Goal: Transaction & Acquisition: Obtain resource

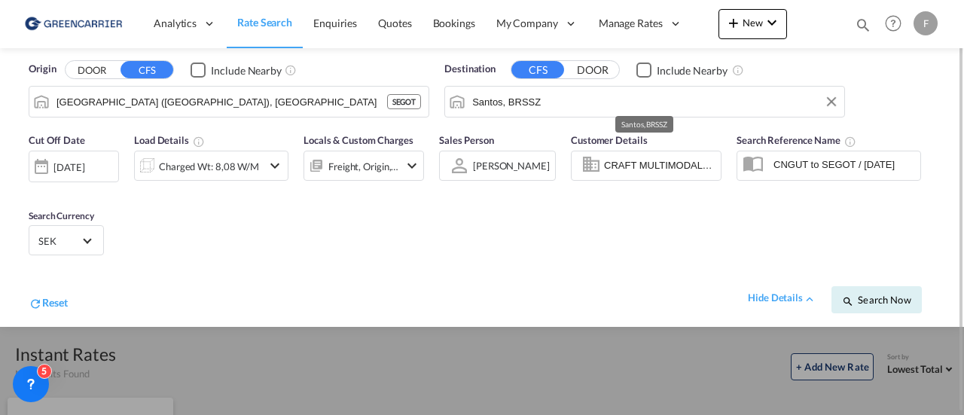
click at [551, 94] on input "Santos, BRSSZ" at bounding box center [654, 101] width 365 height 23
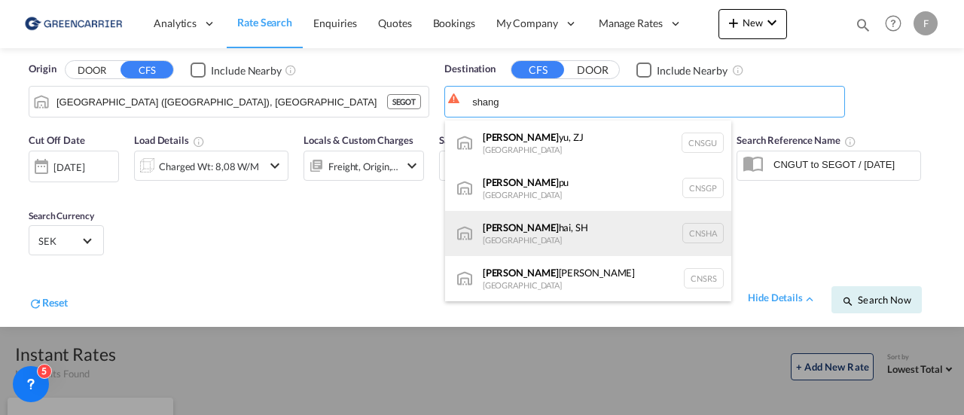
click at [535, 240] on div "[PERSON_NAME], SH [GEOGRAPHIC_DATA] [GEOGRAPHIC_DATA]" at bounding box center [588, 233] width 286 height 45
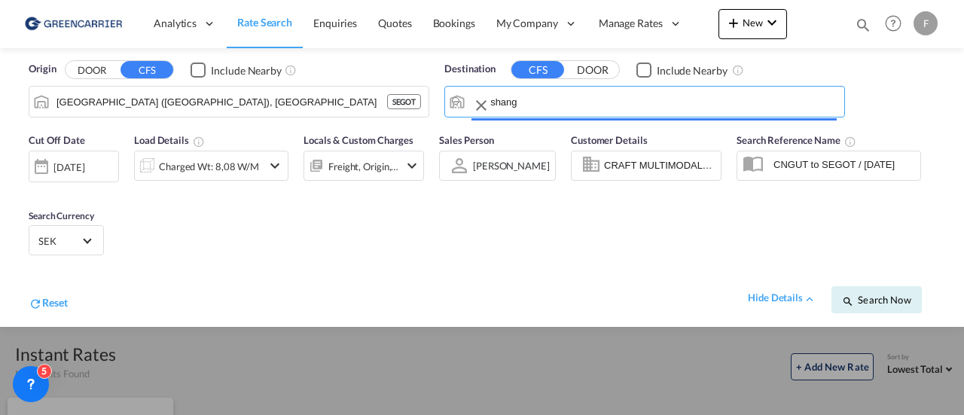
type input "[GEOGRAPHIC_DATA], SH, CNSHA"
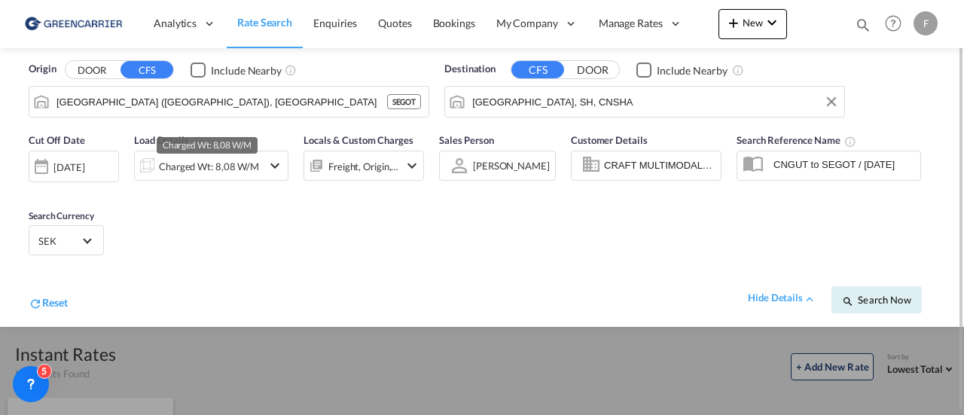
click at [223, 165] on div "Charged Wt: 8,08 W/M" at bounding box center [209, 166] width 100 height 21
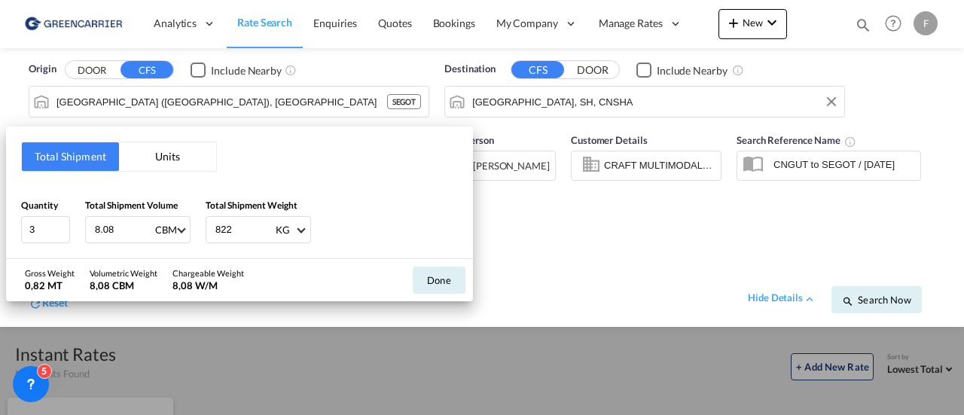
click at [634, 165] on div "Total Shipment Units Quantity 3 Total Shipment Volume 8.08 CBM CBM CFT Total Sh…" at bounding box center [482, 207] width 964 height 415
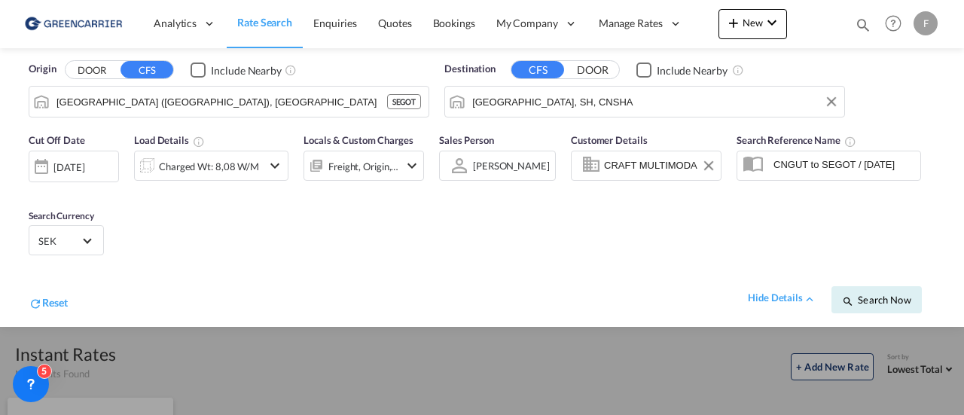
click at [634, 165] on input "CRAFT MULTIMODAL LTDA, 2025211129 ., [EMAIL_ADDRESS][DOMAIN_NAME]" at bounding box center [660, 165] width 112 height 23
click at [712, 163] on button "Clear Input" at bounding box center [709, 165] width 23 height 23
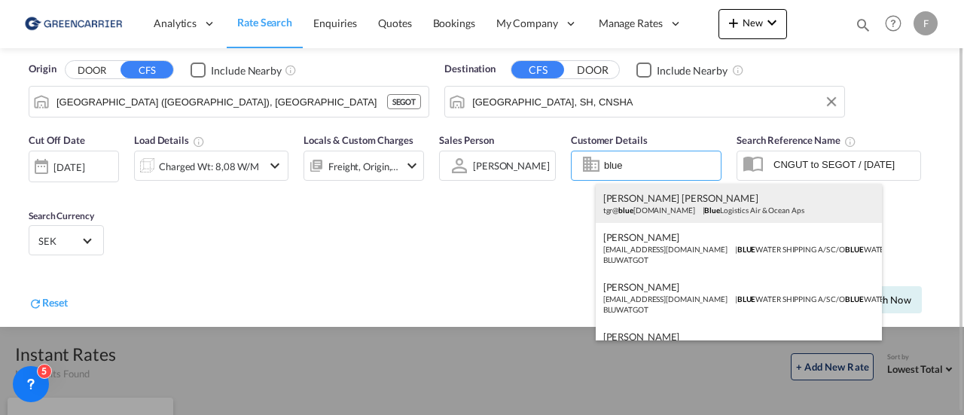
click at [673, 209] on div "[PERSON_NAME] [PERSON_NAME] tgr@ blue [DOMAIN_NAME] | Blue Logistics Air & Ocea…" at bounding box center [739, 203] width 286 height 39
type input "Blue Logistics Air & Ocean Aps, [PERSON_NAME] [PERSON_NAME], [EMAIL_ADDRESS][DO…"
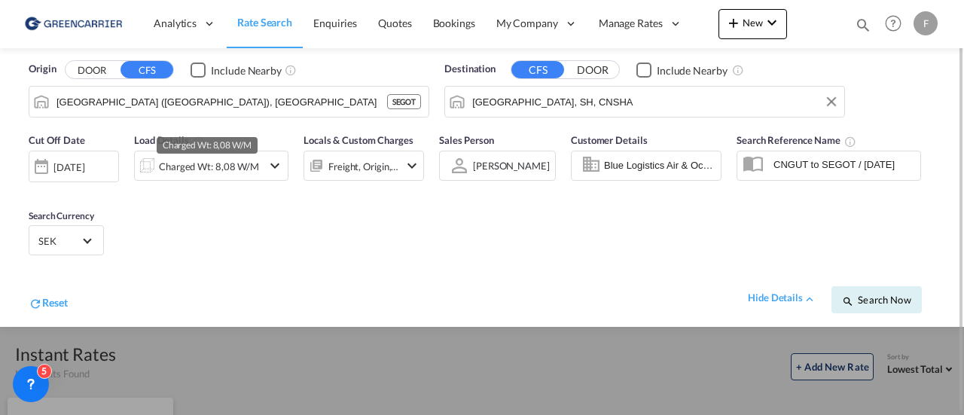
click at [222, 174] on div "Charged Wt: 8,08 W/M" at bounding box center [209, 166] width 100 height 21
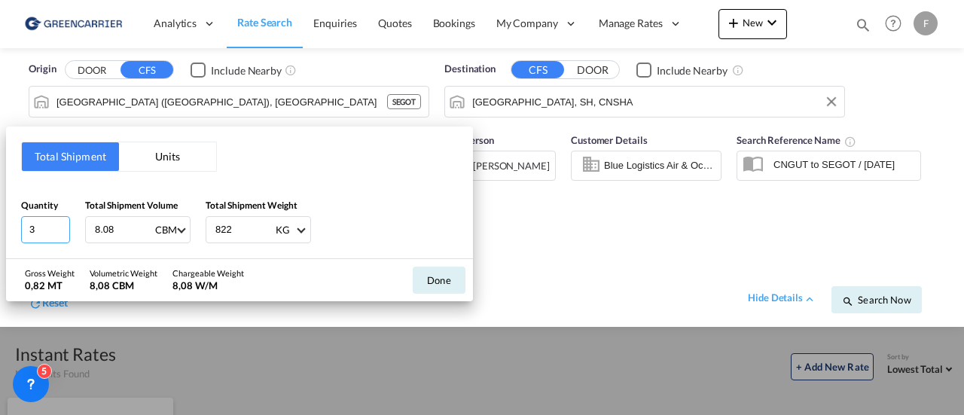
click at [44, 234] on input "3" at bounding box center [45, 229] width 49 height 27
type input "4"
click at [231, 229] on input "822" at bounding box center [244, 230] width 60 height 26
drag, startPoint x: 240, startPoint y: 224, endPoint x: 63, endPoint y: 239, distance: 177.6
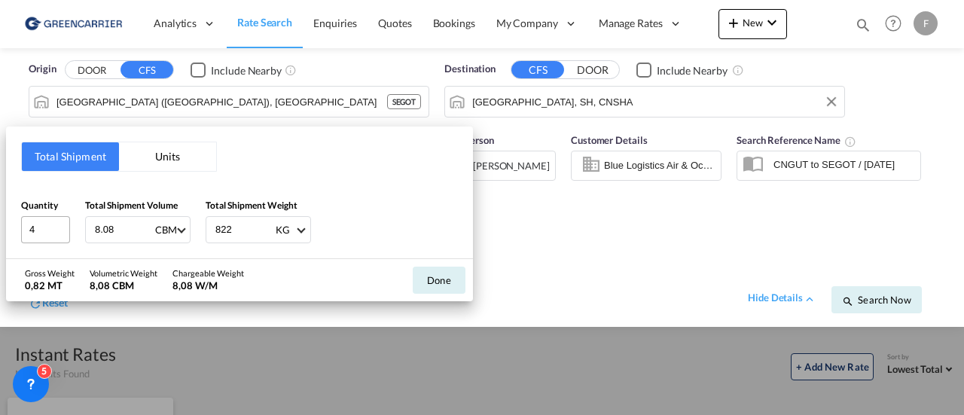
click at [63, 239] on div "Quantity 4 Total Shipment Volume 8.08 CBM CBM CFT Total Shipment Weight 822 KG …" at bounding box center [239, 220] width 437 height 45
type input "1664"
click at [114, 227] on input "8.08" at bounding box center [123, 230] width 60 height 26
drag, startPoint x: 114, startPoint y: 227, endPoint x: 0, endPoint y: 224, distance: 113.8
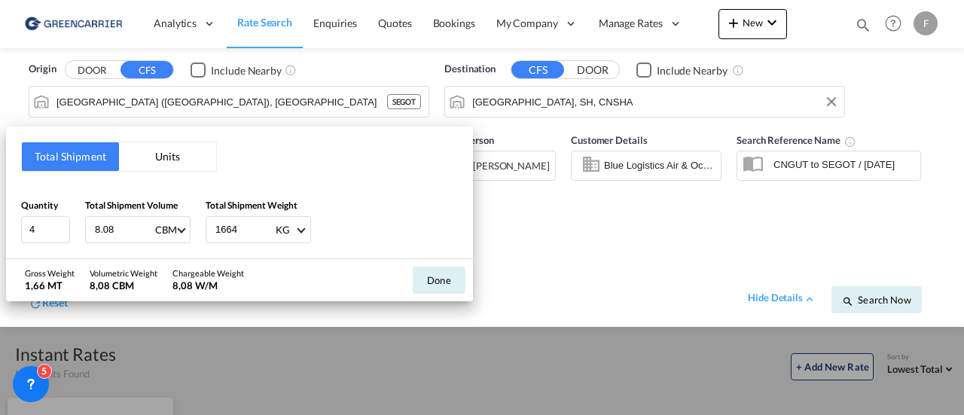
click at [0, 224] on div "Total Shipment Units Quantity 4 Total Shipment Volume 8.08 CBM CBM CFT Total Sh…" at bounding box center [482, 207] width 964 height 415
type input "3.65"
click at [432, 278] on button "Done" at bounding box center [439, 280] width 53 height 27
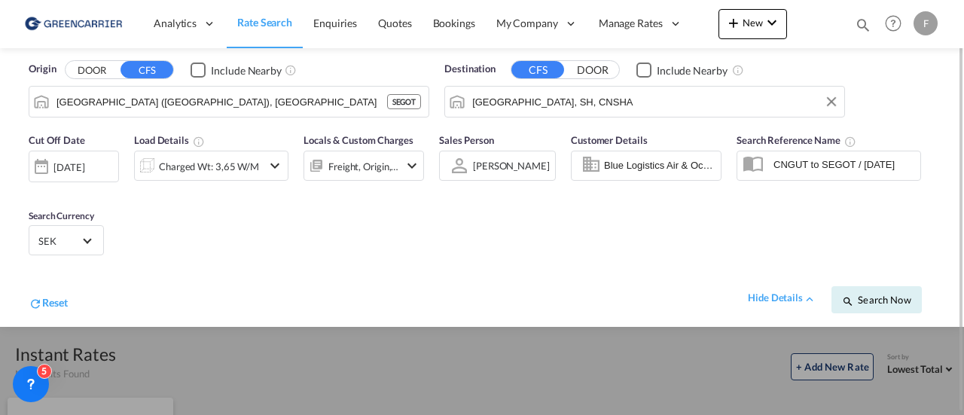
click at [87, 65] on button "DOOR" at bounding box center [92, 70] width 53 height 17
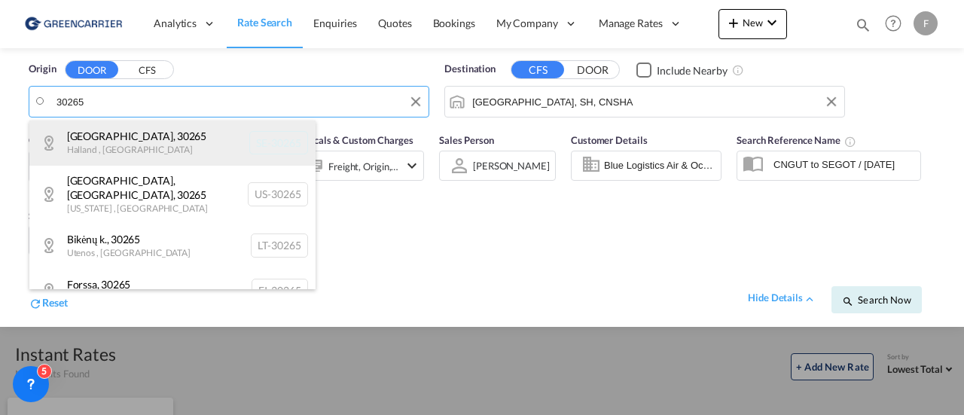
click at [133, 153] on div "[GEOGRAPHIC_DATA] , [GEOGRAPHIC_DATA] , [GEOGRAPHIC_DATA] SE-30265" at bounding box center [172, 143] width 286 height 45
type input "SE-30265, [GEOGRAPHIC_DATA], [GEOGRAPHIC_DATA]"
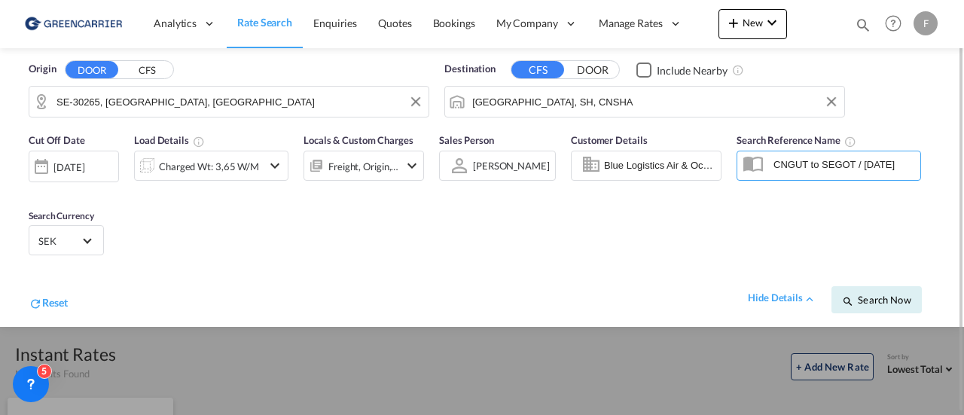
click at [779, 171] on input "CNGUT to SEGOT / [DATE]" at bounding box center [843, 164] width 154 height 23
drag, startPoint x: 770, startPoint y: 166, endPoint x: 963, endPoint y: 138, distance: 195.6
click at [963, 138] on md-content "Analytics Reports Dashboard Rate Search Enquiries Quotes Bookings" at bounding box center [482, 207] width 964 height 415
click at [874, 299] on span "Search Now" at bounding box center [876, 300] width 69 height 12
type input "30265 to CNSHA / [DATE]"
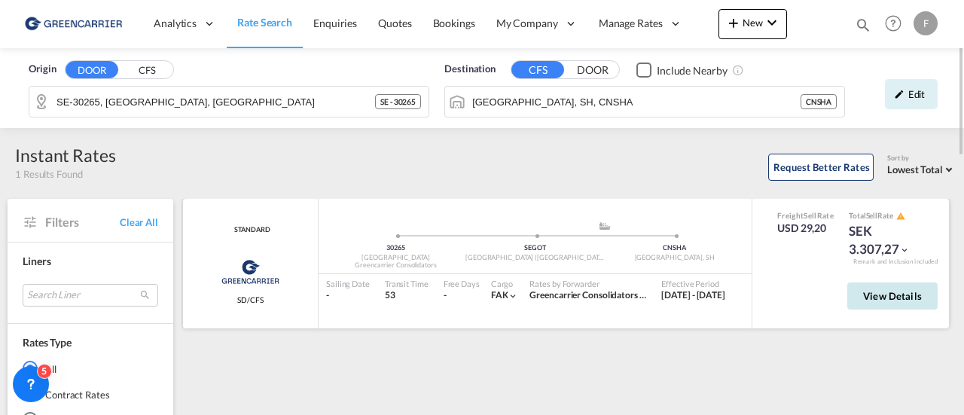
click at [870, 291] on span "View Details" at bounding box center [892, 296] width 59 height 12
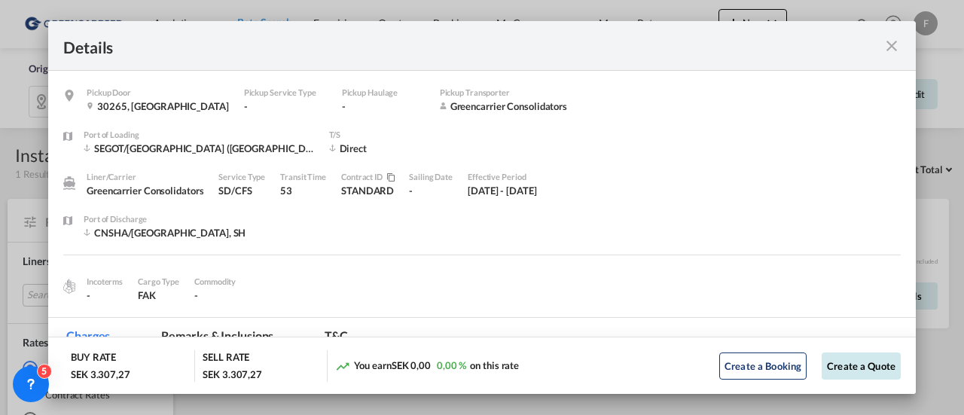
click at [841, 368] on button "Create a Quote" at bounding box center [861, 366] width 79 height 27
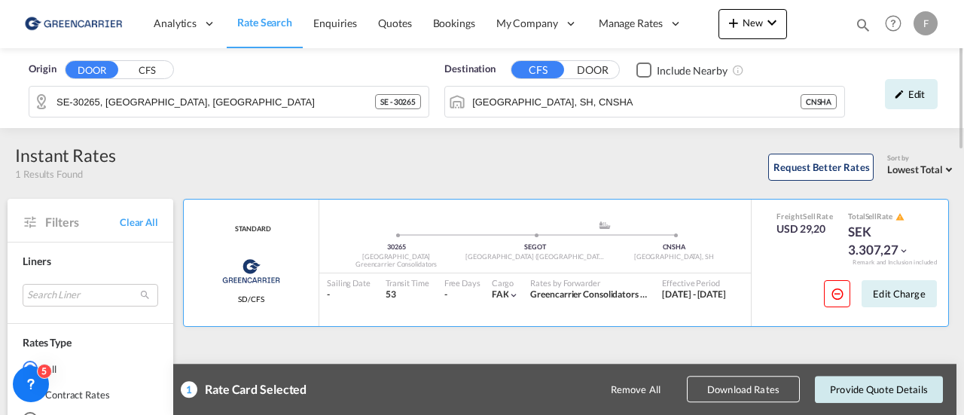
click at [857, 382] on button "Provide Quote Details" at bounding box center [879, 389] width 128 height 27
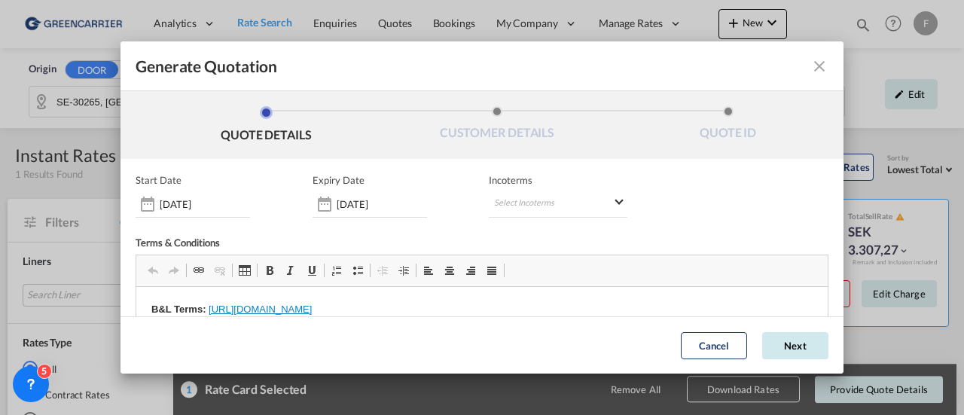
click at [777, 351] on button "Next" at bounding box center [795, 345] width 66 height 27
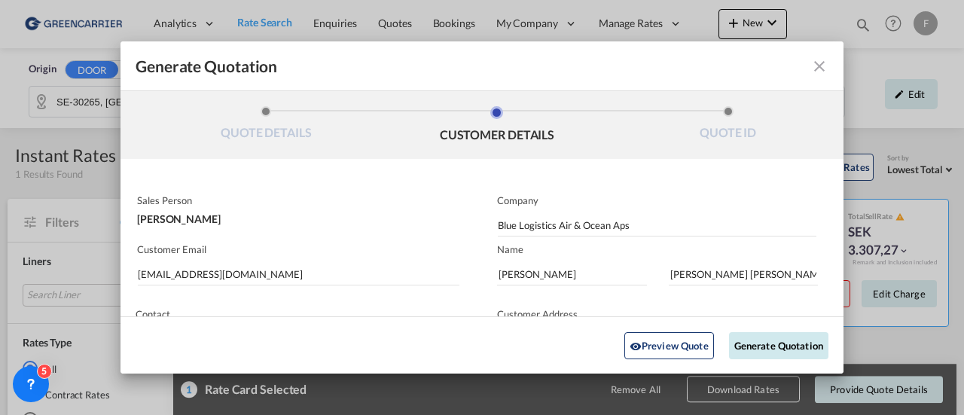
click at [777, 351] on button "Generate Quotation" at bounding box center [778, 344] width 99 height 27
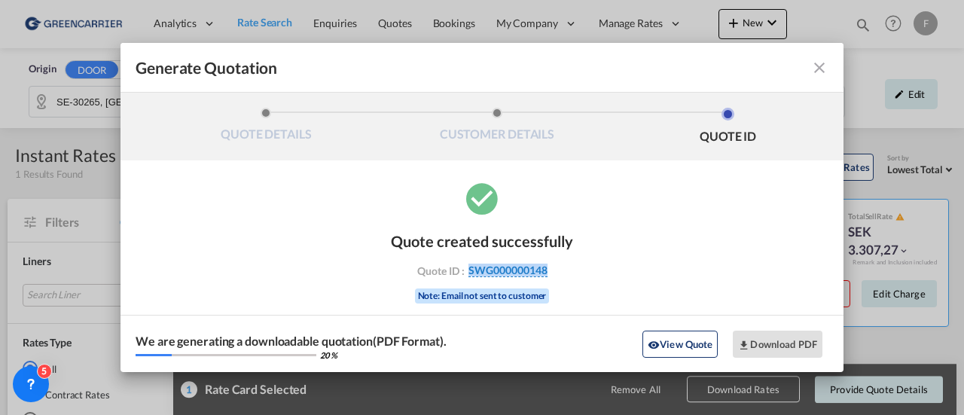
drag, startPoint x: 563, startPoint y: 270, endPoint x: 469, endPoint y: 270, distance: 94.2
click at [469, 270] on div "Quote ID : SWG000000148" at bounding box center [482, 271] width 175 height 14
copy span "SWG000000148"
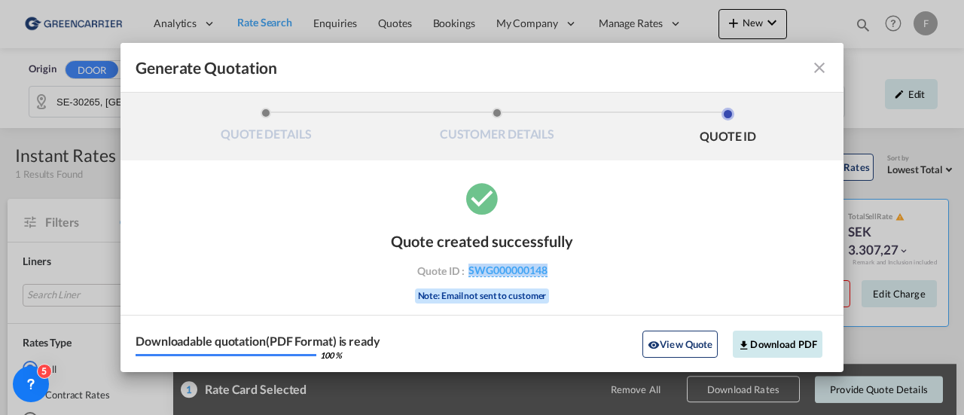
click at [773, 349] on button "Download PDF" at bounding box center [778, 344] width 90 height 27
click at [819, 69] on md-icon "icon-close fg-AAA8AD cursor m-0" at bounding box center [820, 68] width 18 height 18
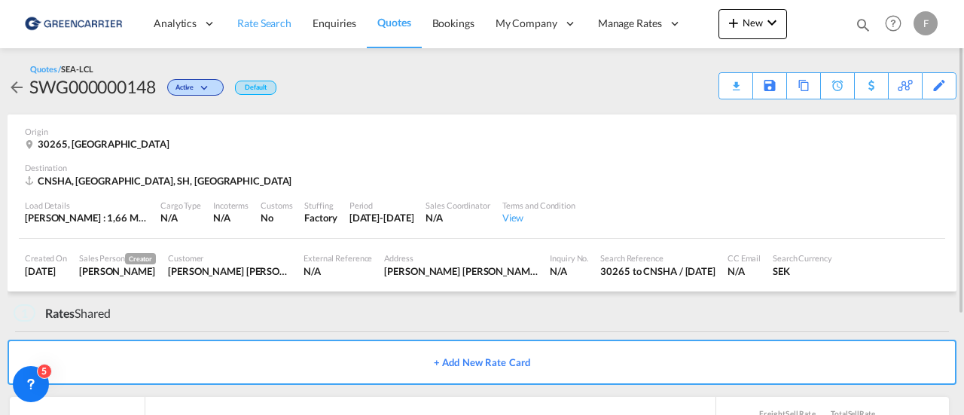
click at [264, 18] on span "Rate Search" at bounding box center [264, 23] width 54 height 13
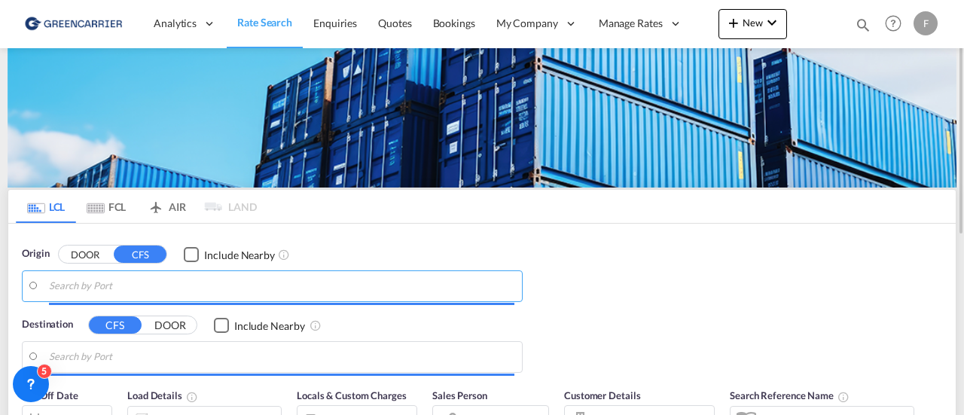
click at [132, 282] on input "Search by Port" at bounding box center [282, 286] width 466 height 23
paste input "[GEOGRAPHIC_DATA]"
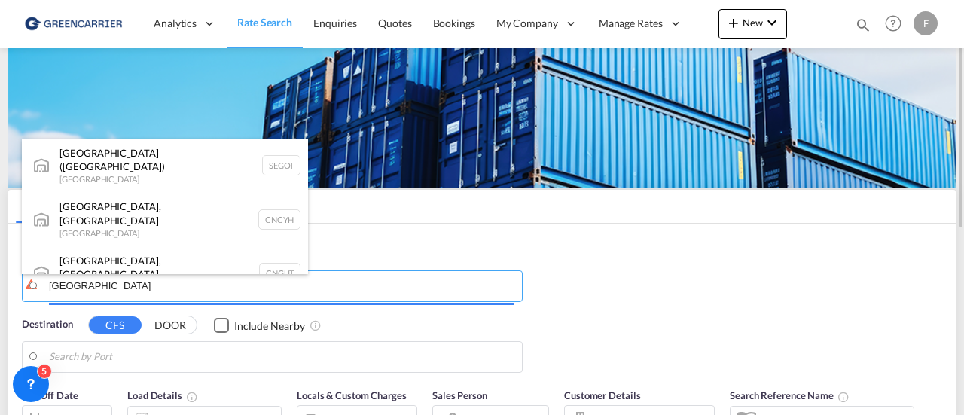
type input "[GEOGRAPHIC_DATA]"
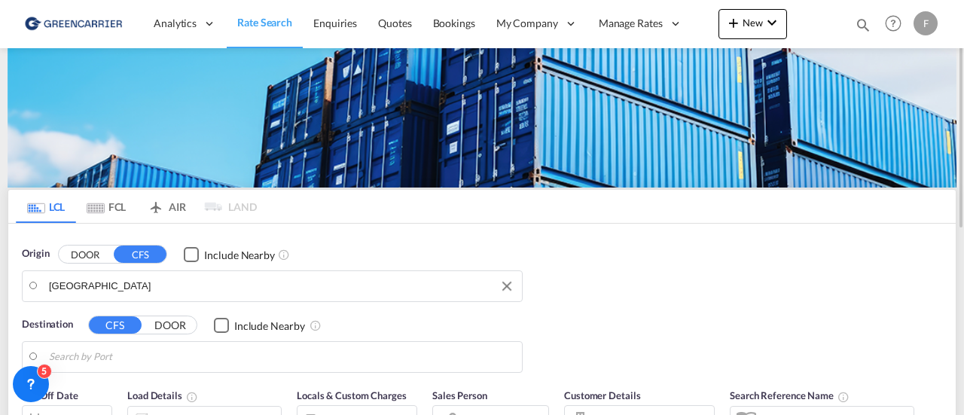
click at [132, 282] on body "Analytics Reports Dashboard Rate Search Enquiries Quotes Bookings" at bounding box center [482, 207] width 964 height 415
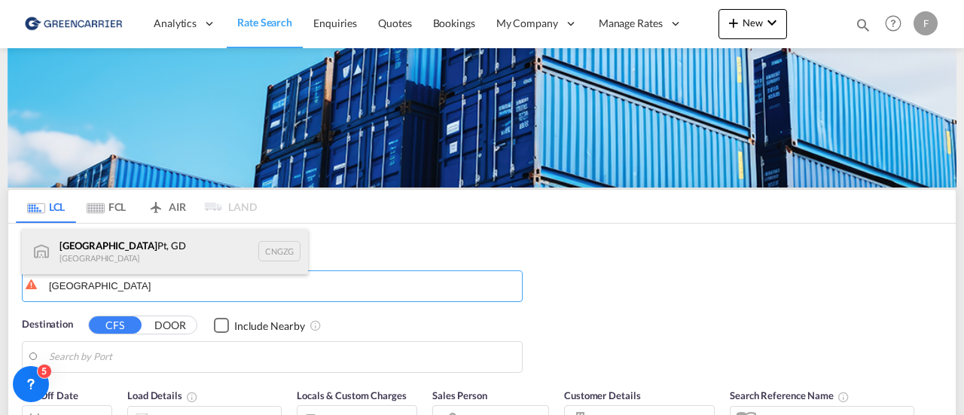
click at [143, 247] on div "Guangzhou Pt, GD China CNGZG" at bounding box center [165, 251] width 286 height 45
type input "Guangzhou Pt, GD, CNGZG"
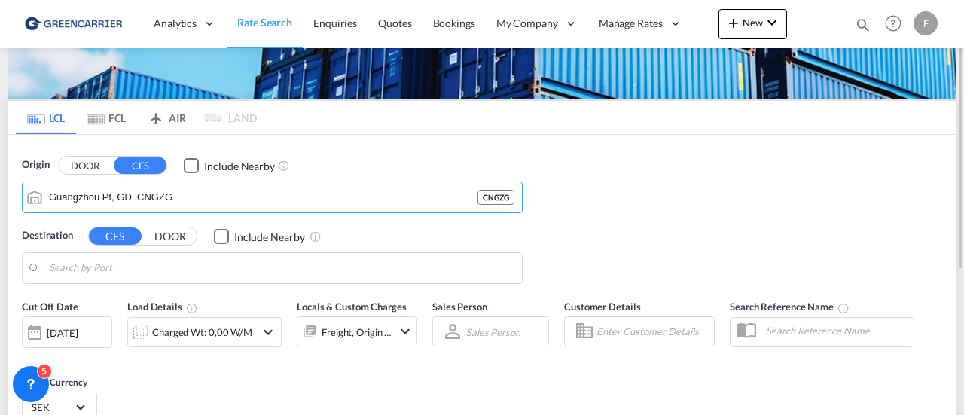
scroll to position [92, 0]
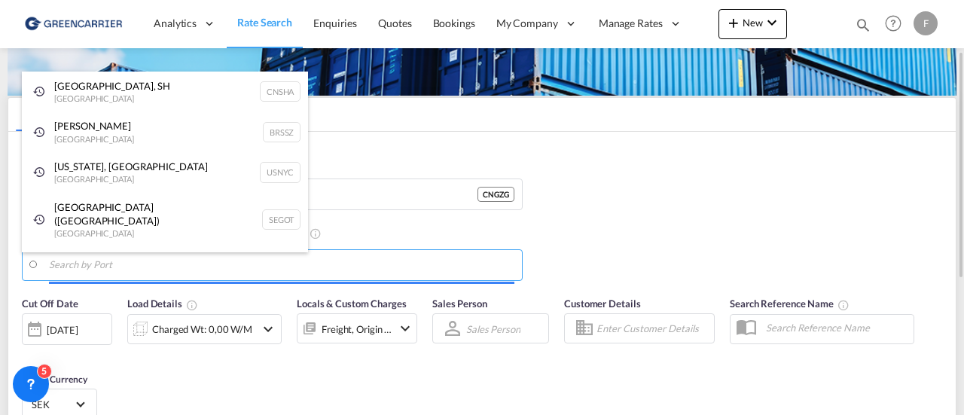
click at [201, 263] on body "Analytics Reports Dashboard Rate Search Enquiries Quotes Bookings" at bounding box center [482, 207] width 964 height 415
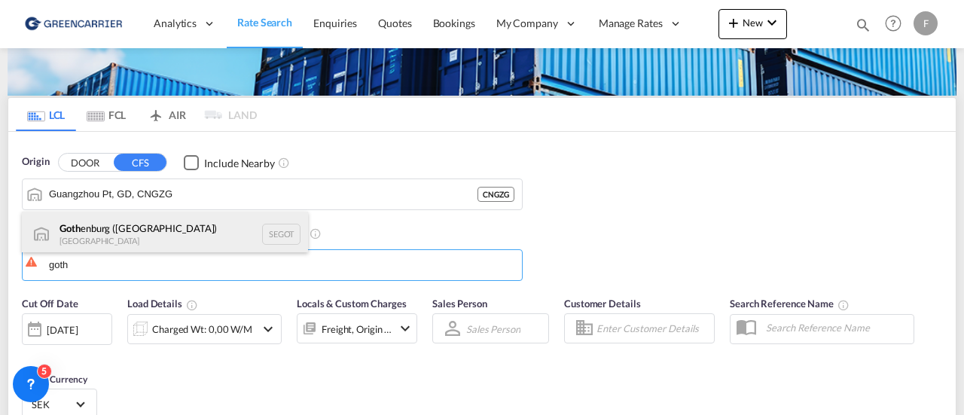
click at [168, 221] on div "Goth enburg ([GEOGRAPHIC_DATA]) [GEOGRAPHIC_DATA] SEGOT" at bounding box center [165, 234] width 286 height 45
type input "[GEOGRAPHIC_DATA] ([GEOGRAPHIC_DATA]), [GEOGRAPHIC_DATA]"
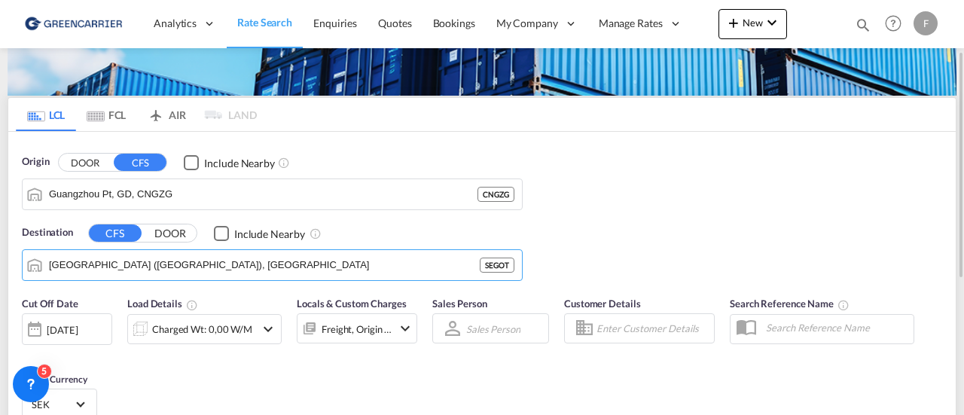
click at [630, 320] on input "Enter Customer Details" at bounding box center [653, 328] width 113 height 23
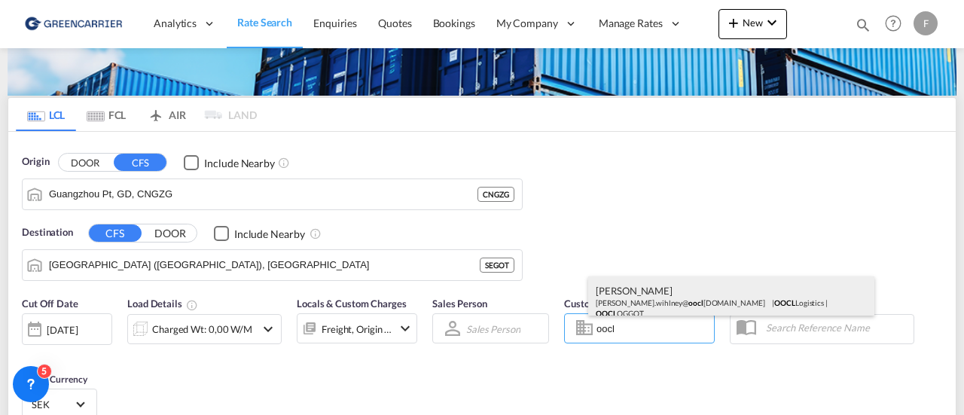
click at [662, 285] on div "[PERSON_NAME] [PERSON_NAME].wihlney@ oocl [DOMAIN_NAME] | OOCL Logistics | OOCL…" at bounding box center [731, 301] width 286 height 50
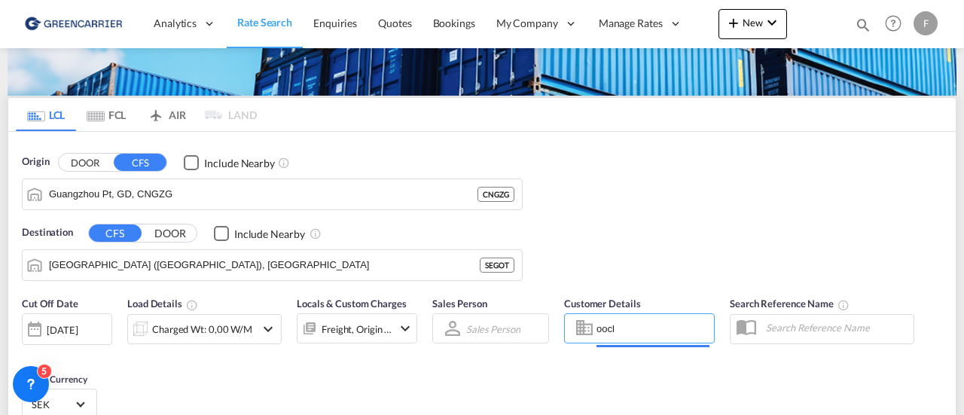
type input "OOCL Logistics, [PERSON_NAME], [PERSON_NAME][EMAIL_ADDRESS][DOMAIN_NAME]"
click at [191, 329] on div "Charged Wt: 0,00 W/M" at bounding box center [202, 329] width 100 height 21
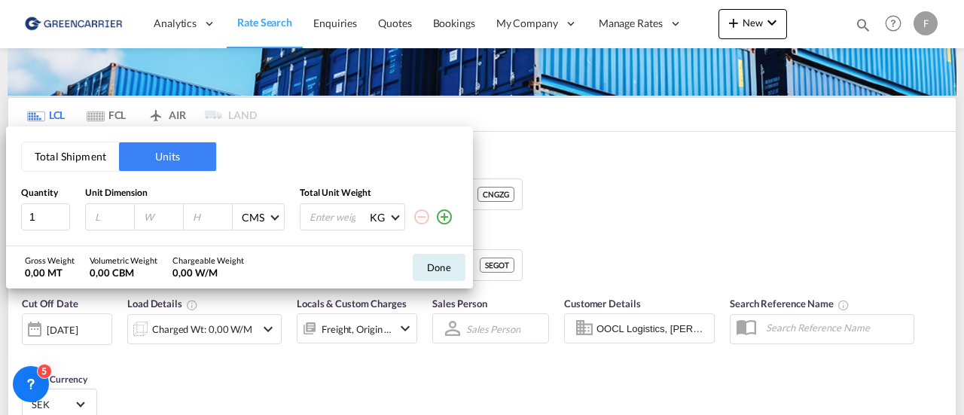
click at [53, 149] on button "Total Shipment" at bounding box center [70, 156] width 97 height 29
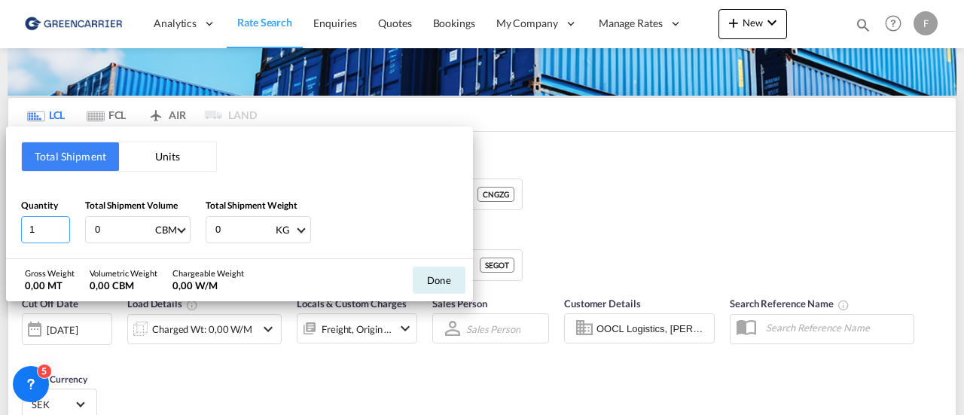
click at [41, 230] on input "1" at bounding box center [45, 229] width 49 height 27
type input "3"
type input "8.08"
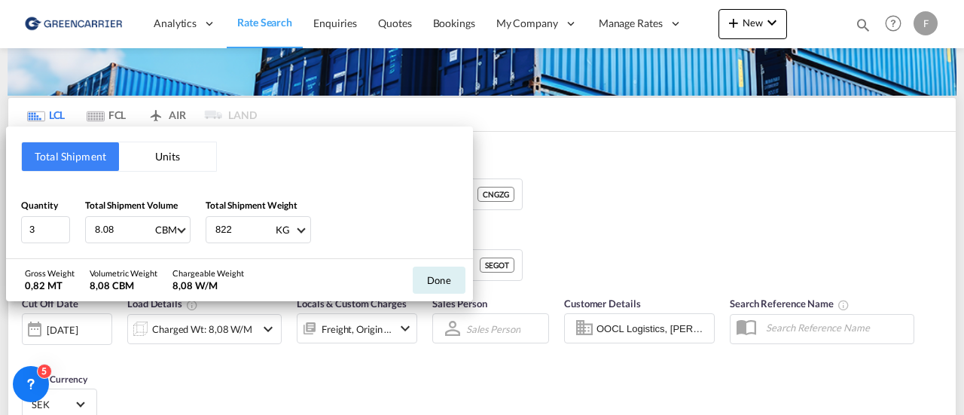
type input "822"
click at [440, 279] on button "Done" at bounding box center [439, 280] width 53 height 27
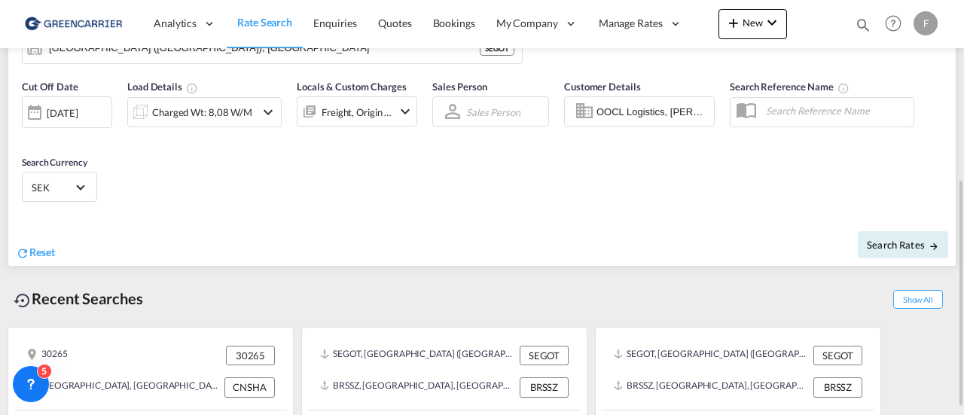
scroll to position [316, 0]
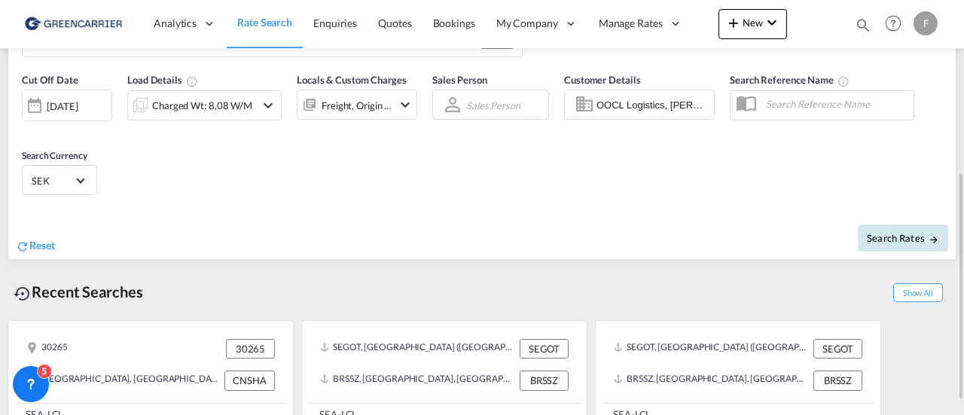
click at [907, 232] on span "Search Rates" at bounding box center [903, 238] width 72 height 12
type input "CNGZG to SEGOT / [DATE]"
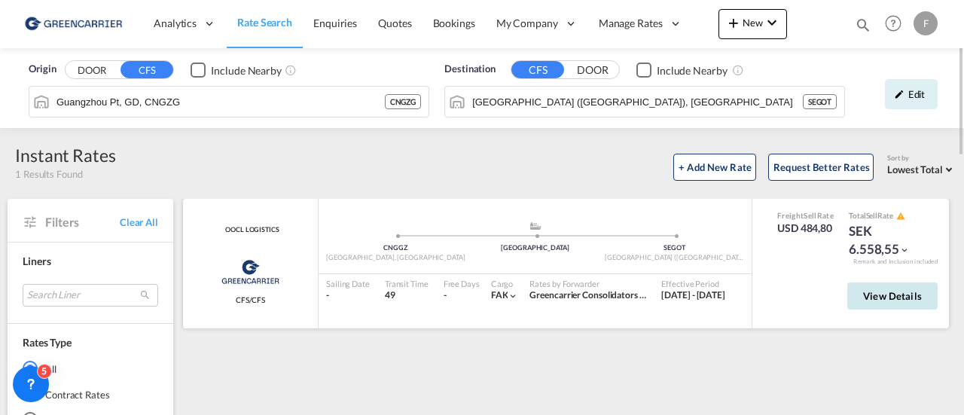
click at [892, 295] on span "View Details" at bounding box center [892, 296] width 59 height 12
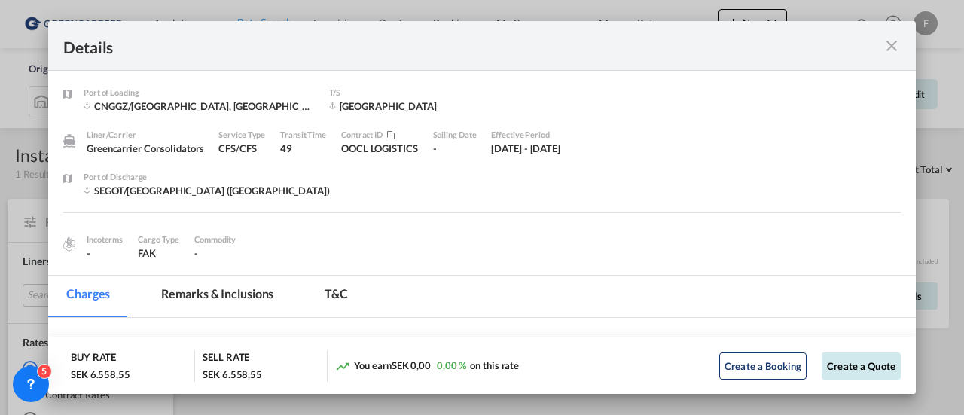
click at [830, 361] on button "Create a Quote" at bounding box center [861, 366] width 79 height 27
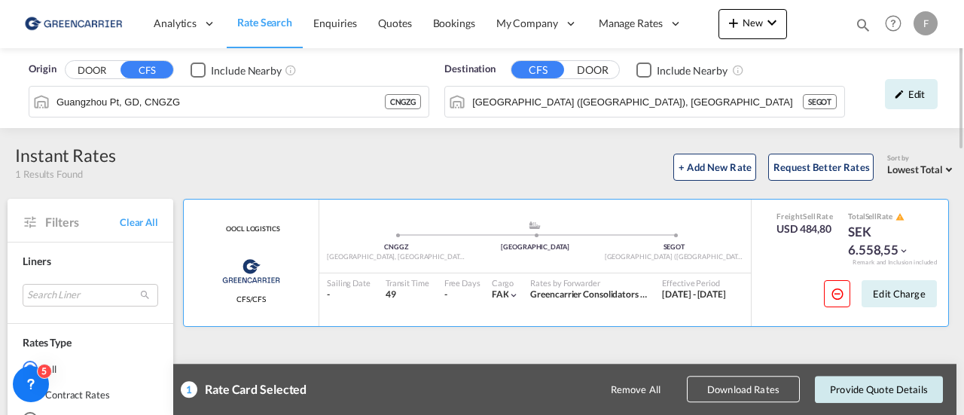
click at [846, 392] on button "Provide Quote Details" at bounding box center [879, 389] width 128 height 27
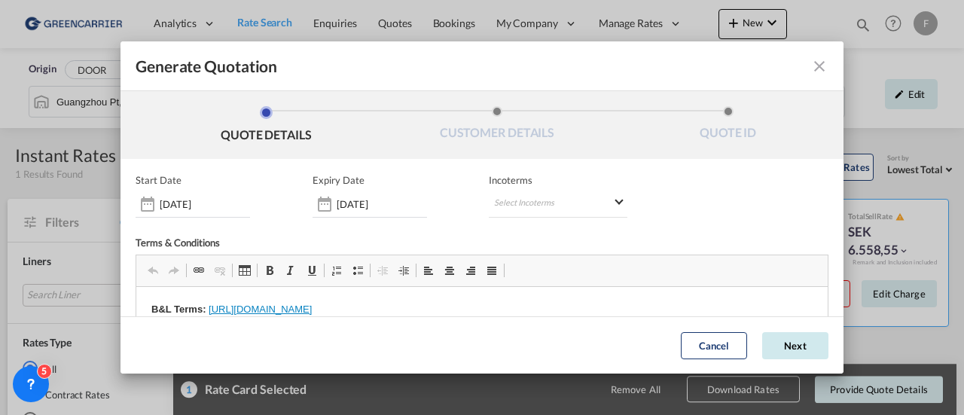
click at [762, 343] on button "Next" at bounding box center [795, 345] width 66 height 27
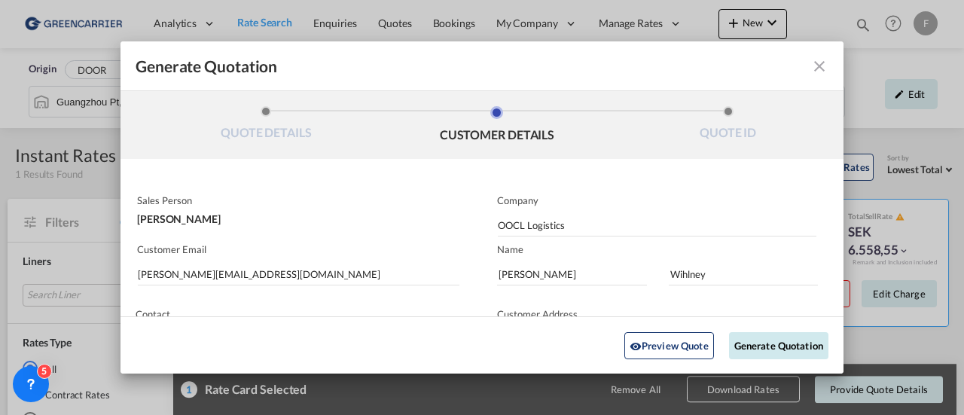
click at [757, 344] on button "Generate Quotation" at bounding box center [778, 344] width 99 height 27
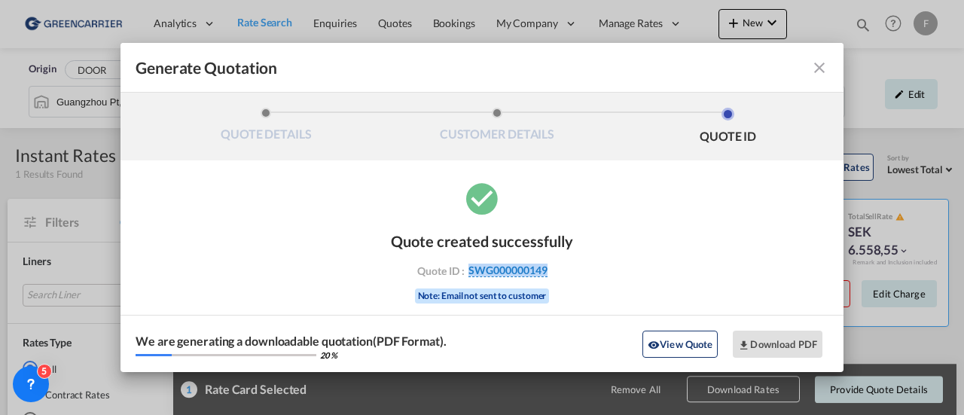
drag, startPoint x: 562, startPoint y: 270, endPoint x: 469, endPoint y: 274, distance: 93.5
click at [469, 274] on div "Quote ID : SWG000000149" at bounding box center [482, 271] width 175 height 14
copy span "SWG000000149"
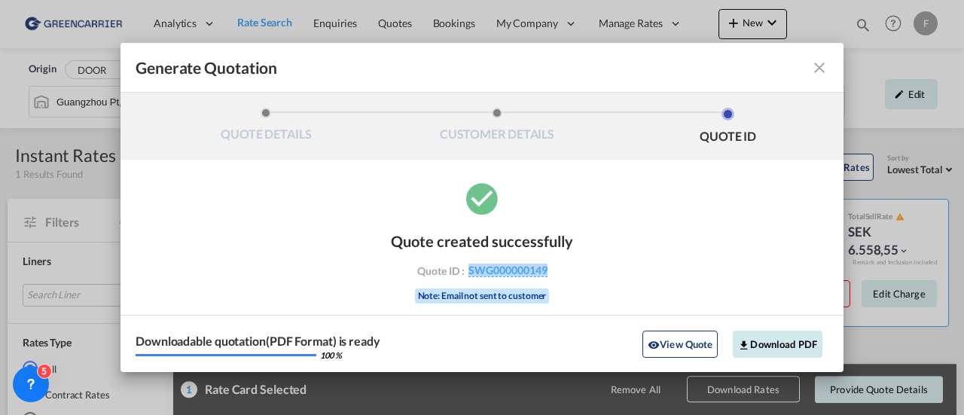
click at [776, 349] on button "Download PDF" at bounding box center [778, 344] width 90 height 27
click at [818, 70] on md-icon "icon-close fg-AAA8AD cursor m-0" at bounding box center [820, 68] width 18 height 18
